Goal: Use online tool/utility: Utilize a website feature to perform a specific function

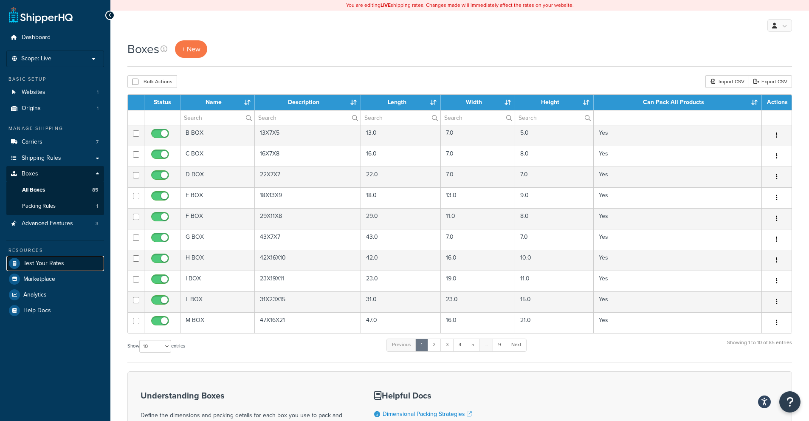
click at [38, 260] on span "Test Your Rates" at bounding box center [43, 263] width 41 height 7
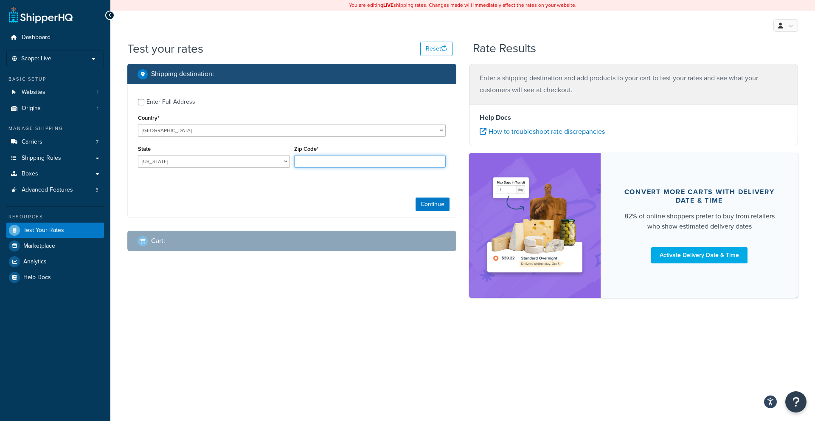
click at [327, 160] on input "Zip Code*" at bounding box center [370, 161] width 152 height 13
type input "11234"
click at [258, 155] on div "Alabama Alaska American Samoa Arizona Arkansas Armed Forces Americas Armed Forc…" at bounding box center [214, 161] width 152 height 13
select select "NY"
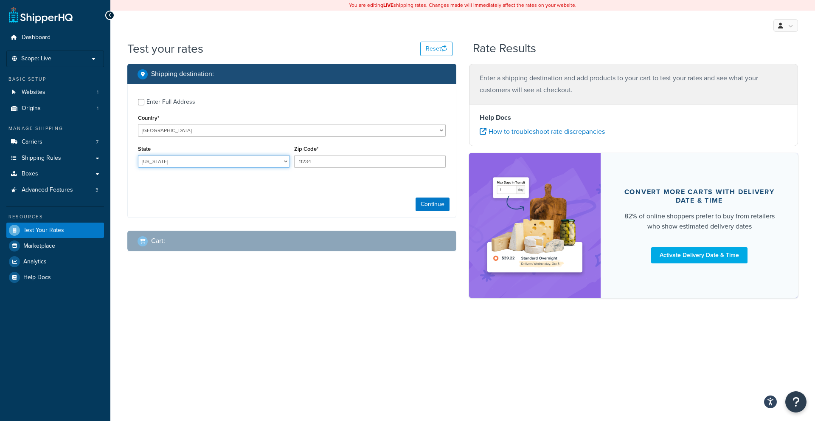
click at [138, 155] on select "Alabama Alaska American Samoa Arizona Arkansas Armed Forces Americas Armed Forc…" at bounding box center [214, 161] width 152 height 13
click at [423, 206] on button "Continue" at bounding box center [433, 204] width 34 height 14
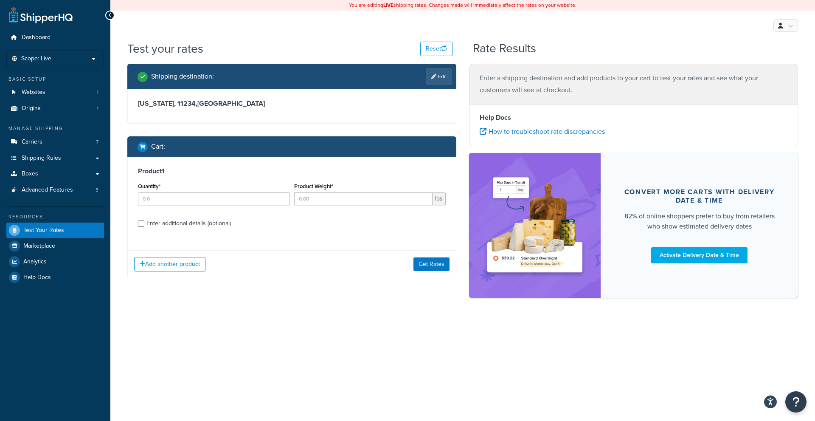
click at [160, 223] on div "Enter additional details (optional)" at bounding box center [188, 223] width 84 height 12
click at [144, 223] on input "Enter additional details (optional)" at bounding box center [141, 223] width 6 height 6
checkbox input "true"
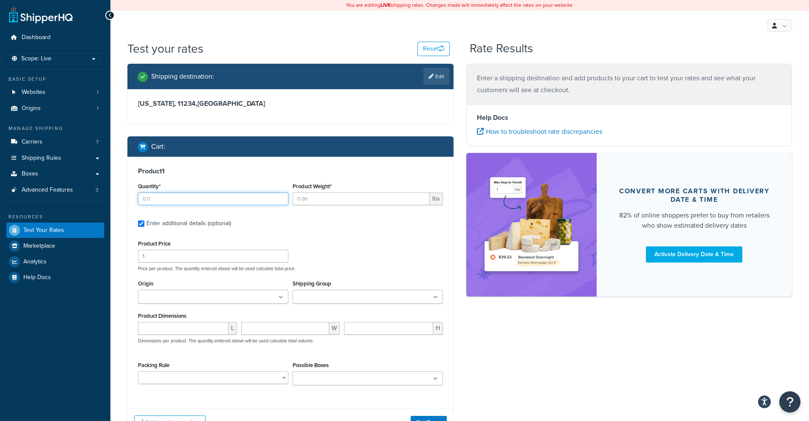
click at [203, 194] on input "Quantity*" at bounding box center [213, 198] width 150 height 13
type input "1"
click at [191, 331] on input "number" at bounding box center [183, 328] width 90 height 13
type input "38"
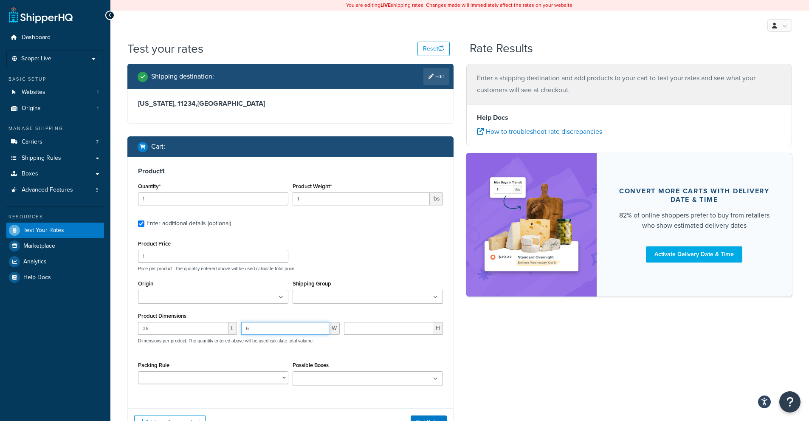
type input "6"
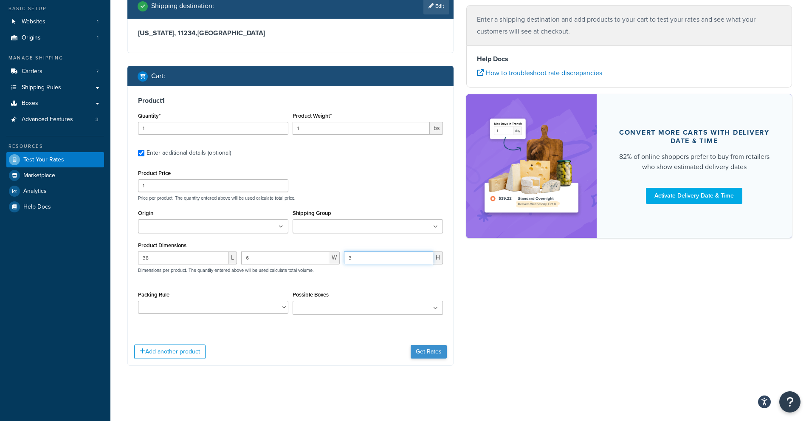
type input "3"
click at [433, 356] on button "Get Rates" at bounding box center [428, 352] width 36 height 14
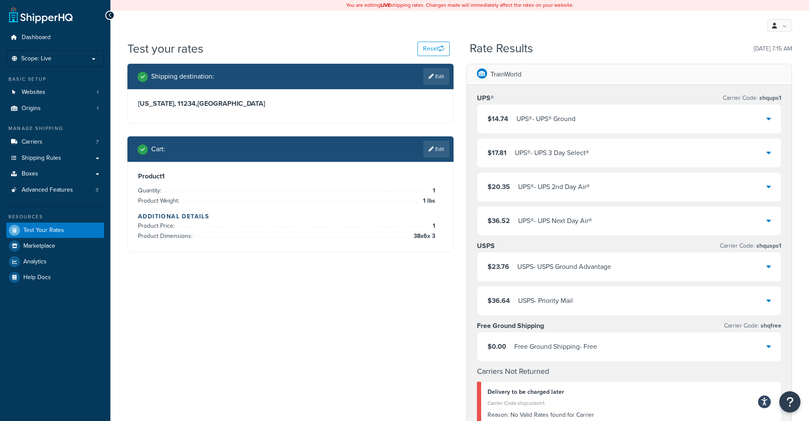
click at [519, 123] on div "UPS® - UPS® Ground" at bounding box center [545, 119] width 59 height 12
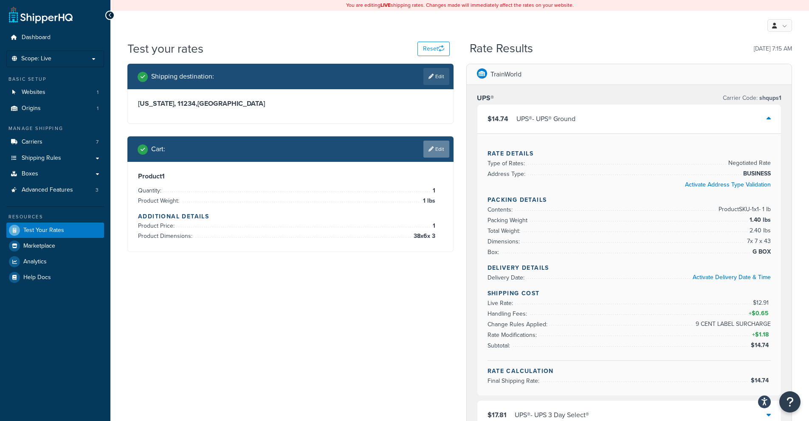
click at [440, 145] on link "Edit" at bounding box center [436, 148] width 26 height 17
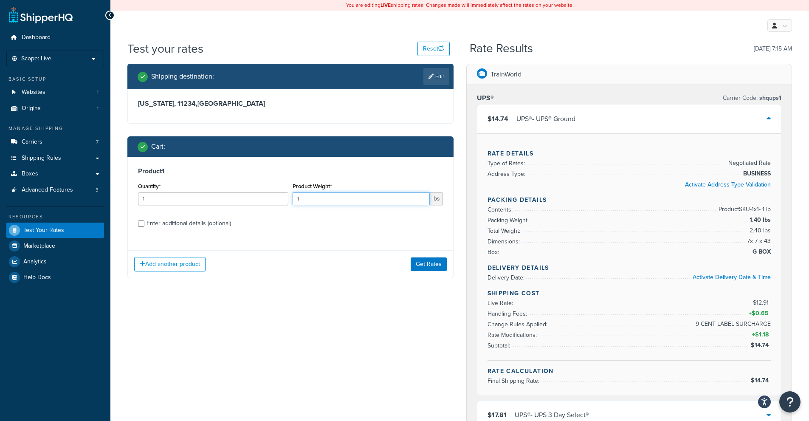
drag, startPoint x: 337, startPoint y: 203, endPoint x: 197, endPoint y: 201, distance: 140.5
click at [197, 201] on div "Quantity* 1 Product Weight* 1 lbs" at bounding box center [290, 195] width 309 height 31
click at [174, 202] on input "1" at bounding box center [213, 198] width 150 height 13
type input "2"
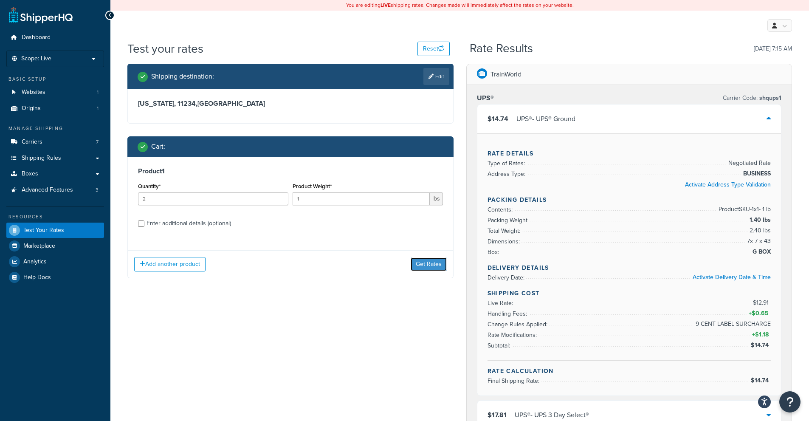
click at [416, 258] on button "Get Rates" at bounding box center [428, 264] width 36 height 14
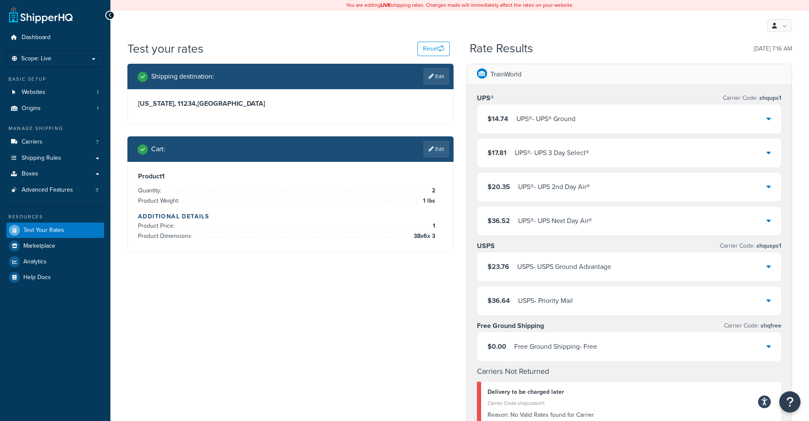
click at [593, 120] on div "$14.74 UPS® - UPS® Ground" at bounding box center [629, 118] width 304 height 29
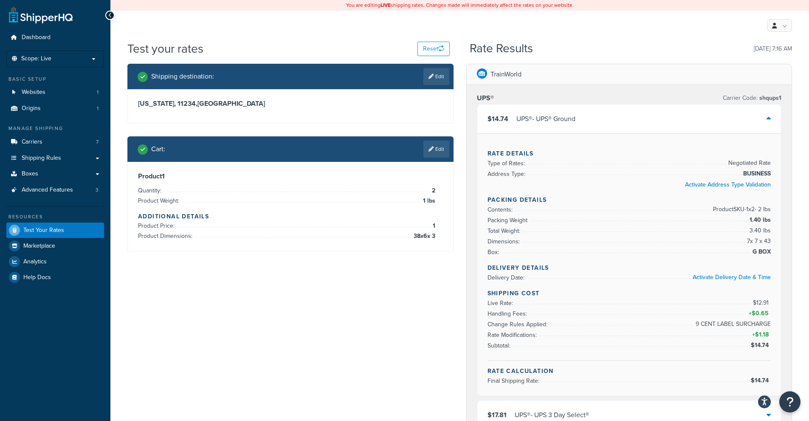
click at [436, 152] on link "Edit" at bounding box center [436, 148] width 26 height 17
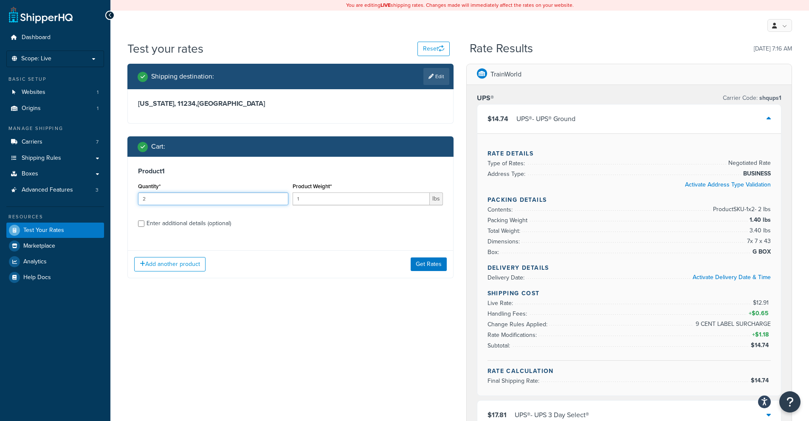
click at [182, 202] on input "2" at bounding box center [213, 198] width 150 height 13
type input "3"
click at [422, 260] on button "Get Rates" at bounding box center [428, 264] width 36 height 14
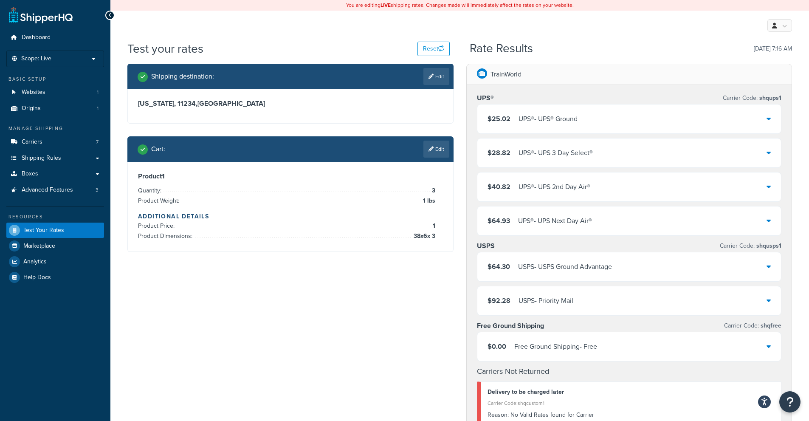
click at [601, 110] on div "$25.02 UPS® - UPS® Ground" at bounding box center [629, 118] width 304 height 29
